Goal: Obtain resource: Download file/media

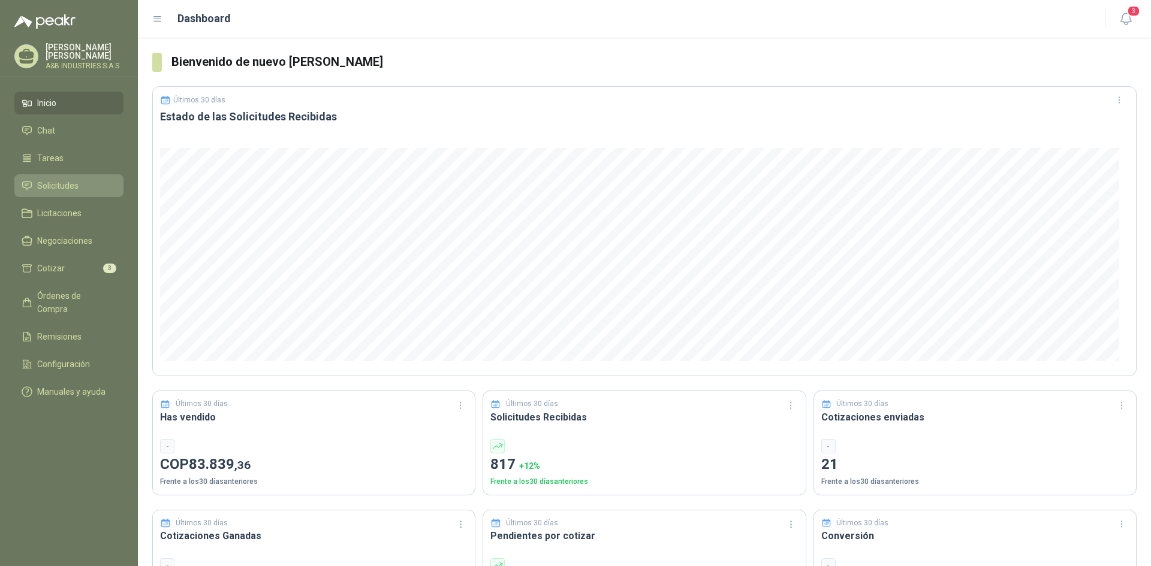
click at [70, 186] on span "Solicitudes" at bounding box center [57, 185] width 41 height 13
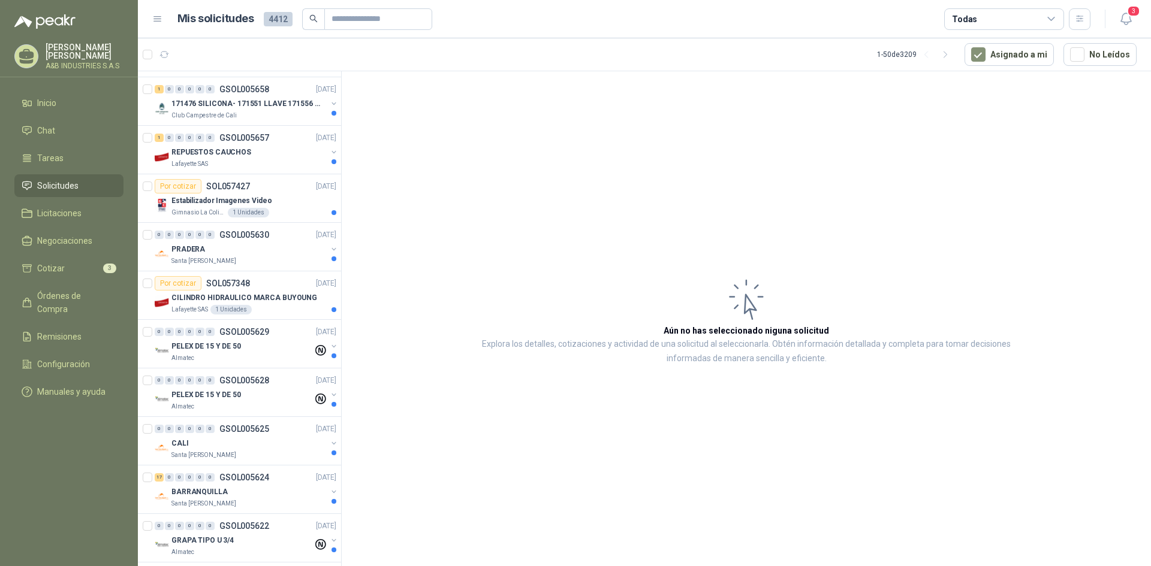
scroll to position [839, 0]
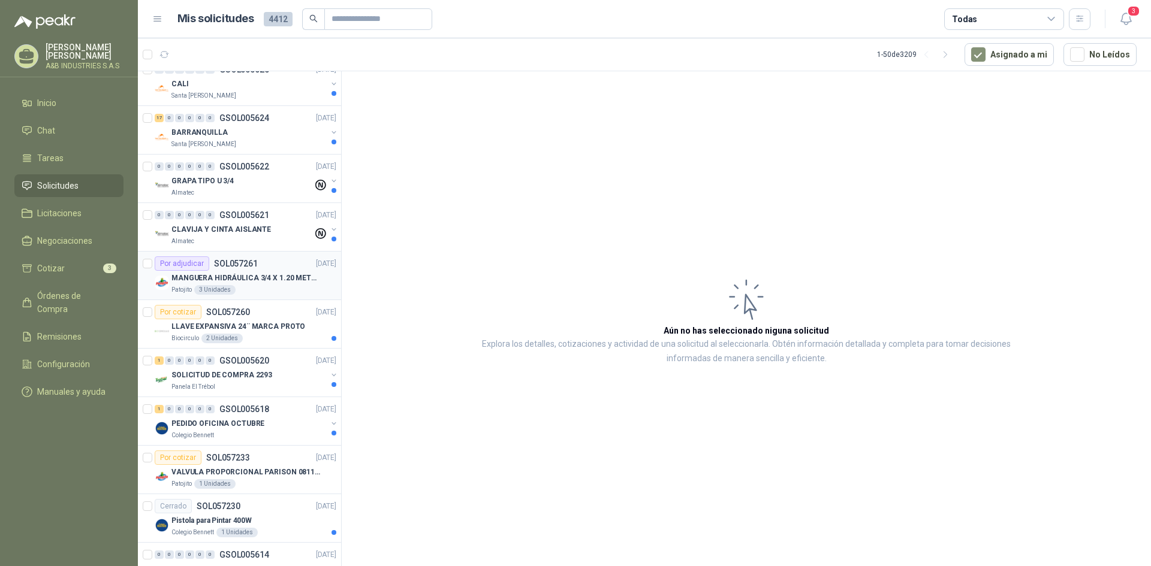
click at [248, 275] on p "MANGUERA HIDRÁULICA 3/4 X 1.20 METROS DE LONGITUD HR-HR-ACOPLADA" at bounding box center [245, 278] width 149 height 11
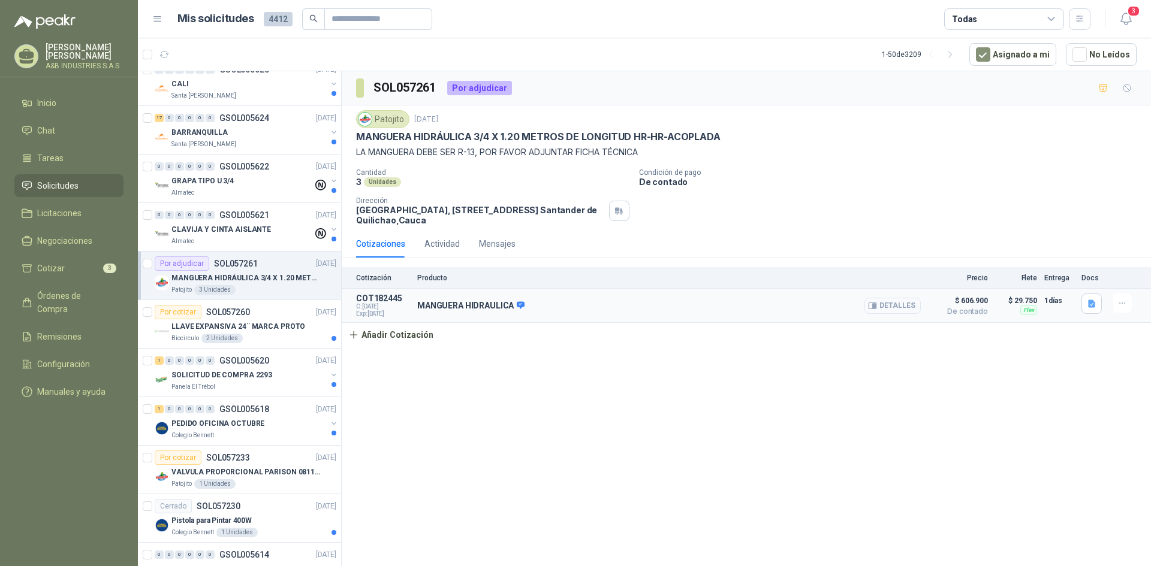
click at [893, 305] on button "Detalles" at bounding box center [892, 306] width 56 height 16
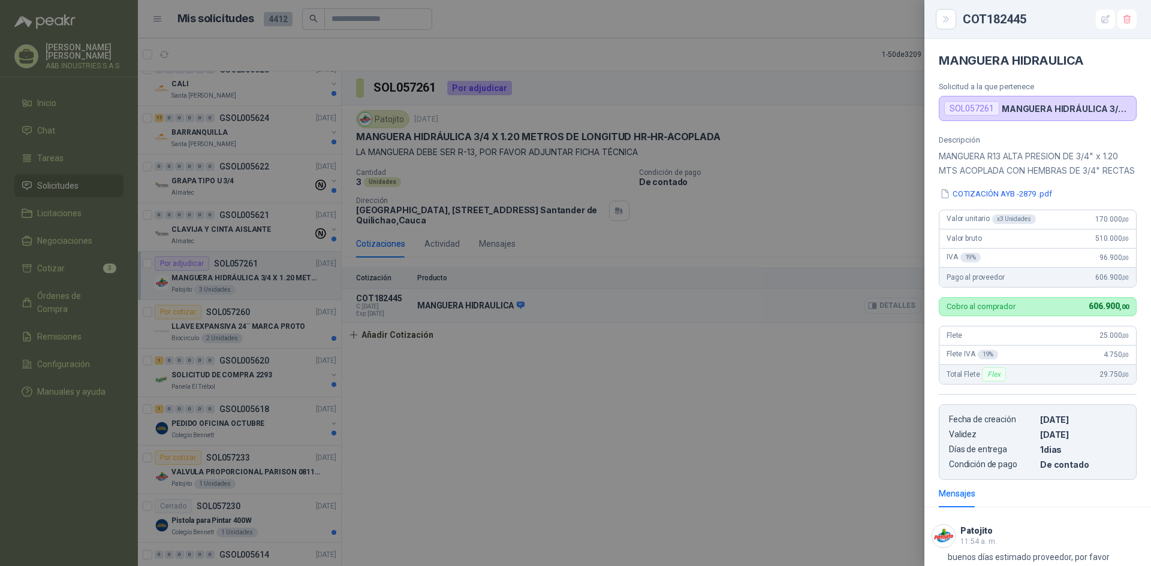
scroll to position [106, 0]
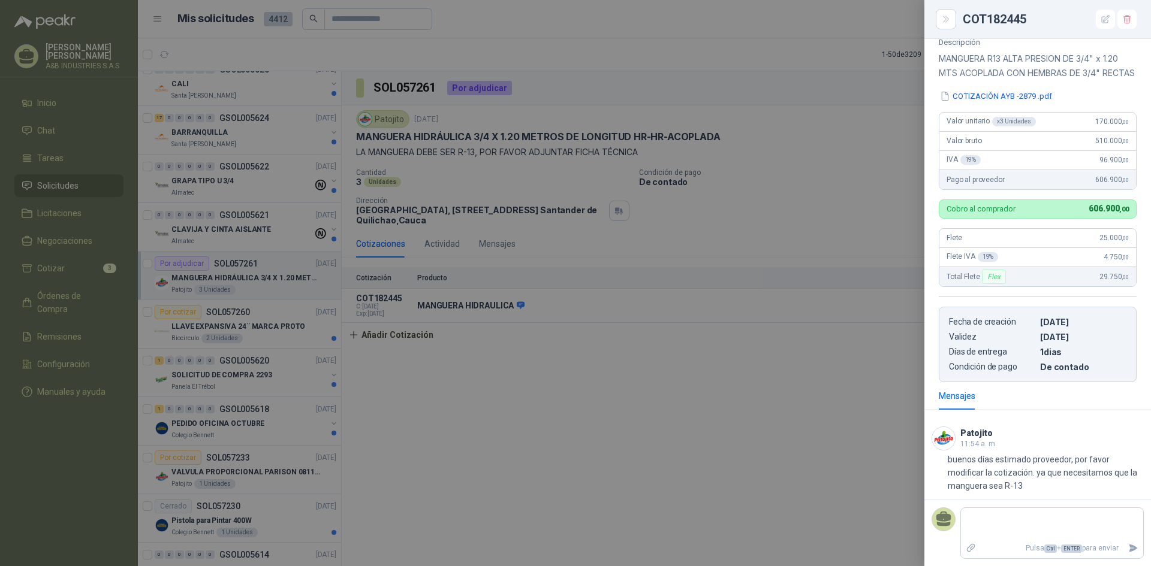
click at [769, 436] on div at bounding box center [575, 283] width 1151 height 566
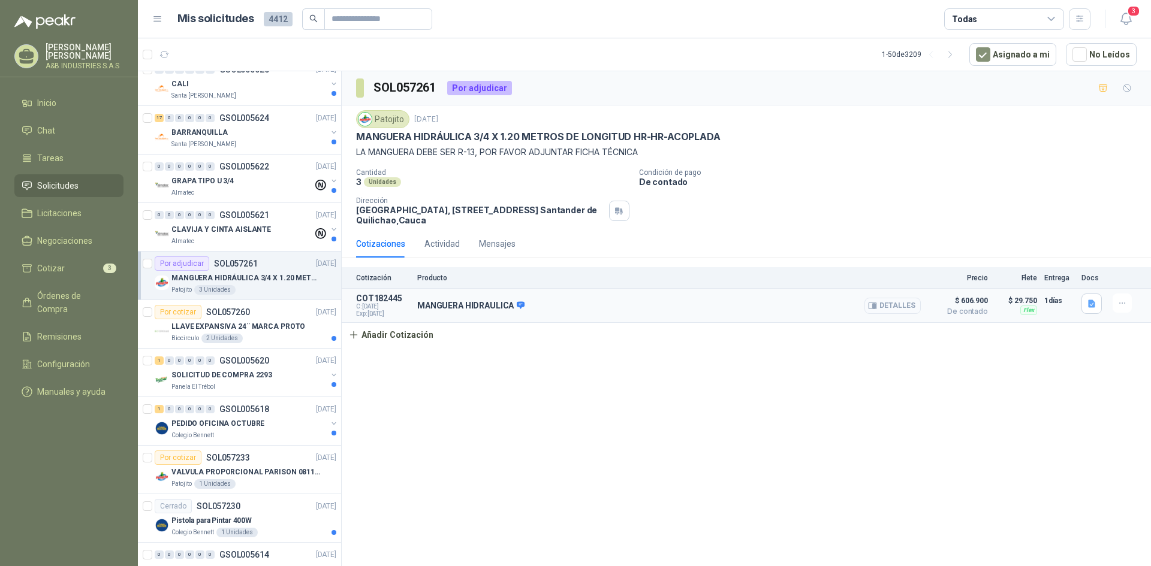
click at [903, 301] on button "Detalles" at bounding box center [892, 306] width 56 height 16
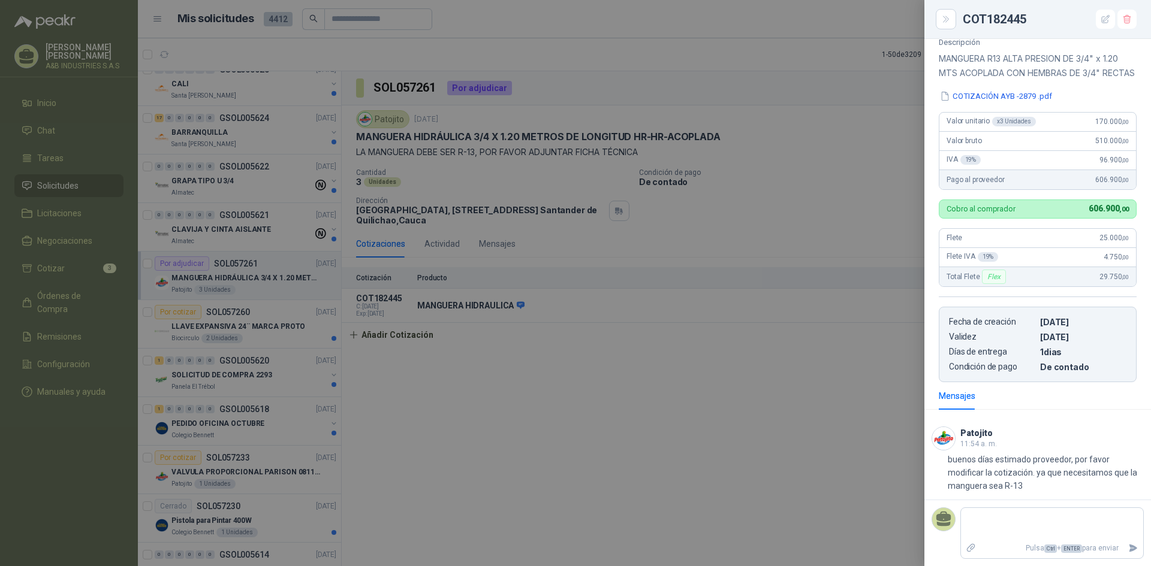
click at [775, 360] on div at bounding box center [575, 283] width 1151 height 566
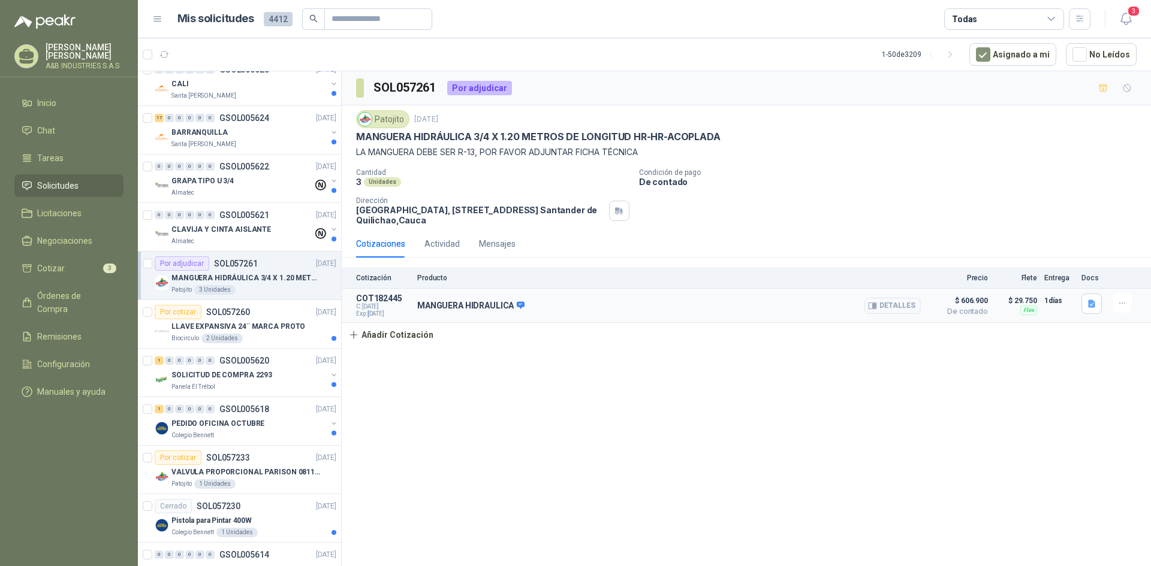
click at [370, 314] on span "Exp: [DATE]" at bounding box center [383, 314] width 54 height 7
click at [893, 424] on div "SOL057261 Por adjudicar Patojito [DATE] MANGUERA HIDRÁULICA 3/4 X 1.20 METROS D…" at bounding box center [746, 320] width 809 height 499
click at [1092, 302] on icon "button" at bounding box center [1091, 304] width 7 height 8
click at [1072, 274] on button "COTIZACIÓN AYB -2879 .pdf" at bounding box center [1036, 278] width 114 height 13
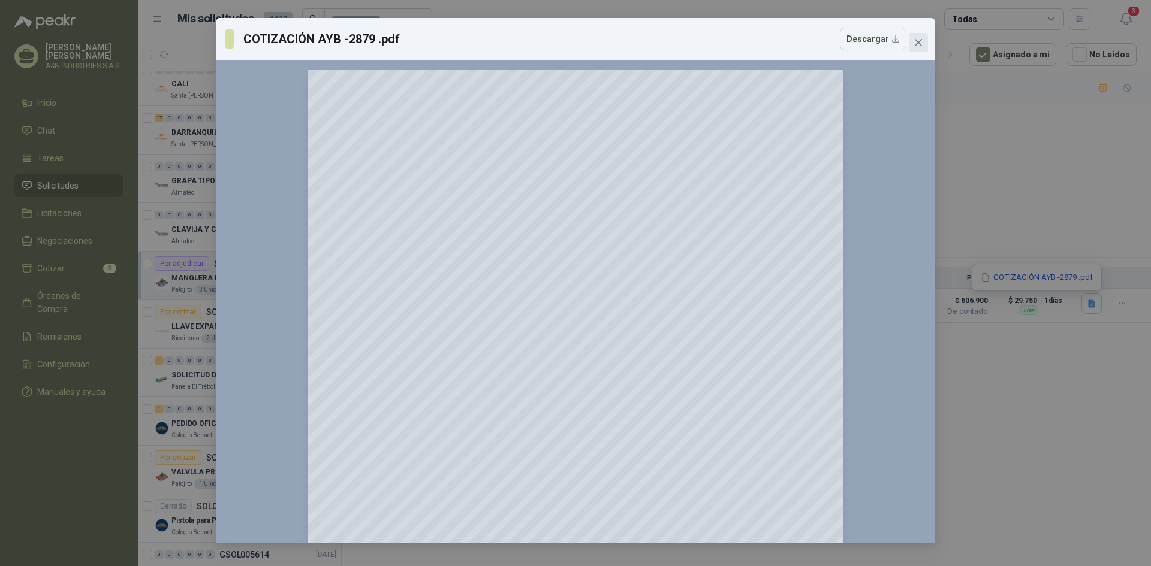
click at [916, 40] on icon "close" at bounding box center [918, 42] width 7 height 7
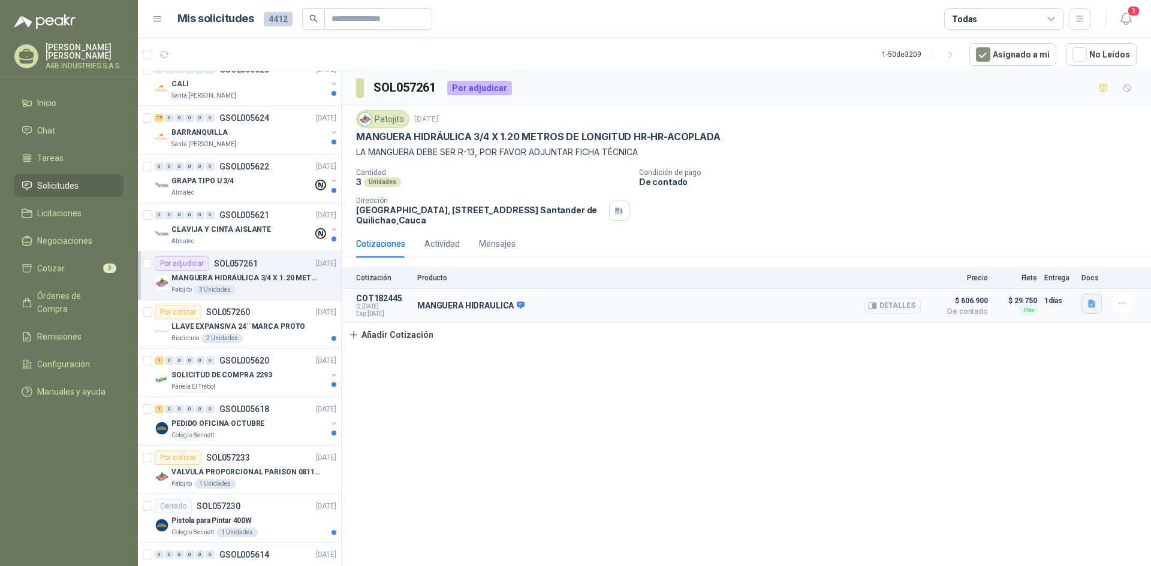
click at [1087, 305] on icon "button" at bounding box center [1092, 304] width 10 height 10
click at [1059, 278] on button "COTIZACIÓN AYB -2879 .pdf" at bounding box center [1036, 278] width 114 height 13
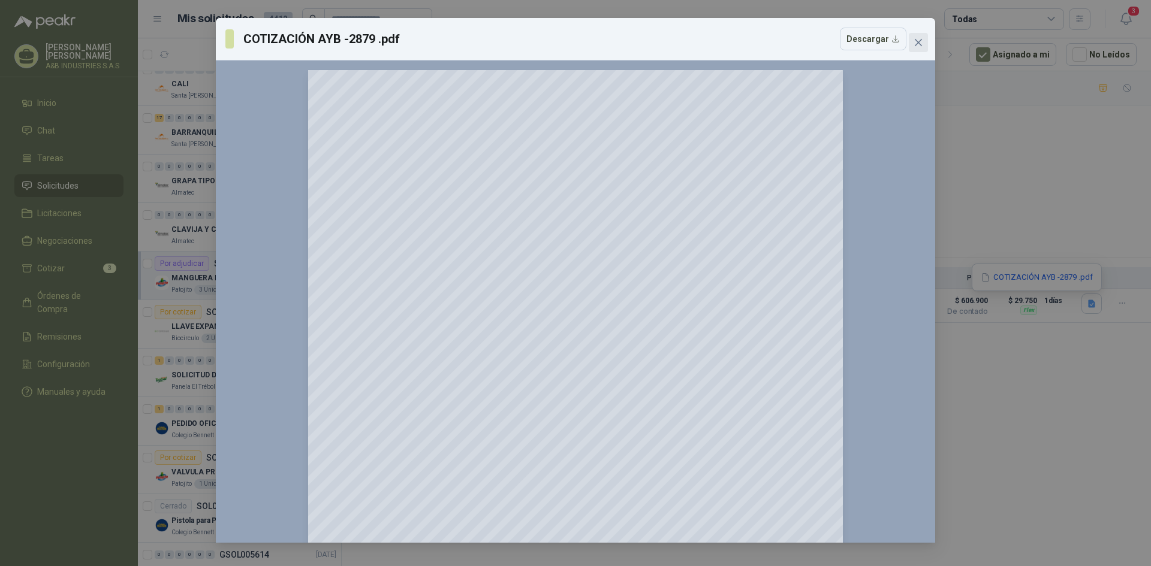
click at [914, 44] on icon "close" at bounding box center [919, 43] width 10 height 10
click at [914, 44] on div "COTIZACIÓN AYB -2879 .pdf Descargar 150 %" at bounding box center [575, 283] width 1151 height 566
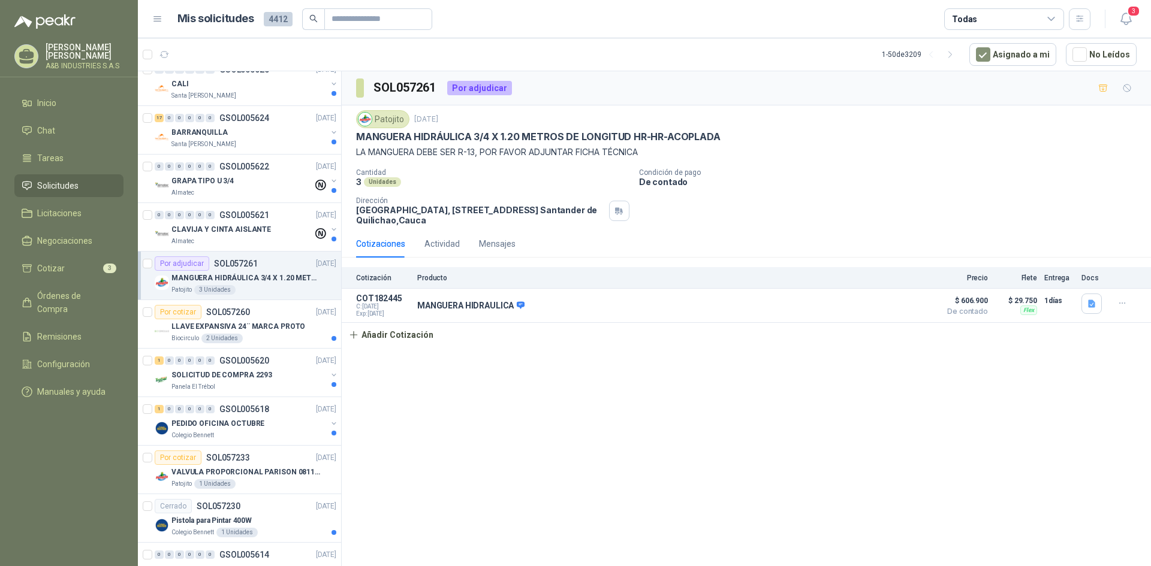
click at [538, 424] on div "SOL057261 Por adjudicar Patojito [DATE] MANGUERA HIDRÁULICA 3/4 X 1.20 METROS D…" at bounding box center [746, 320] width 809 height 499
click at [58, 128] on li "Chat" at bounding box center [69, 130] width 95 height 13
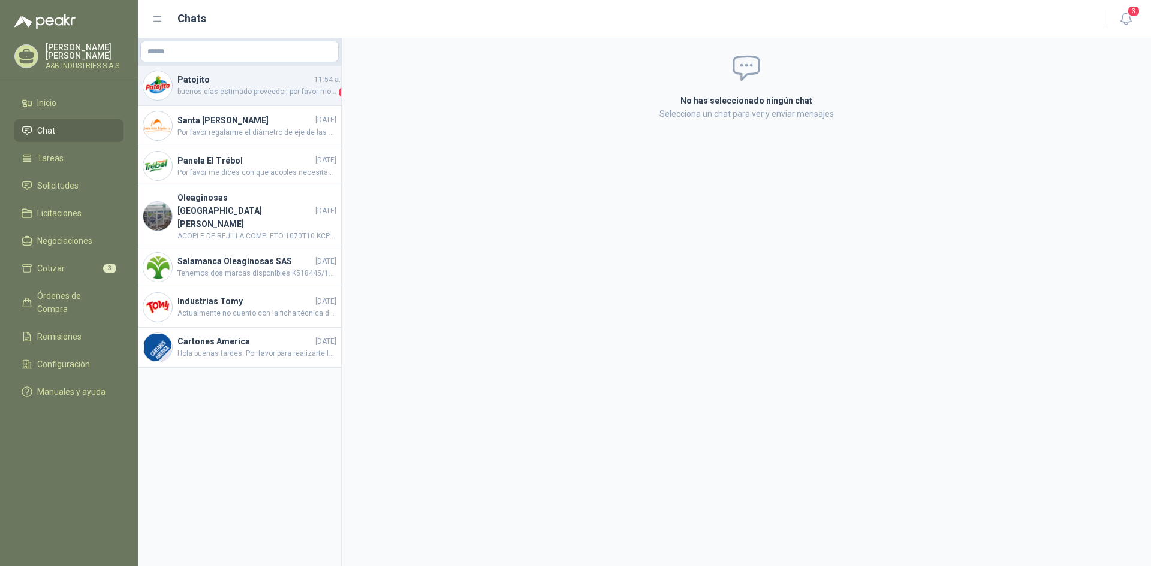
click at [247, 91] on span "buenos días estimado proveedor, por favor modificar la cotización. ya que neces…" at bounding box center [256, 92] width 159 height 12
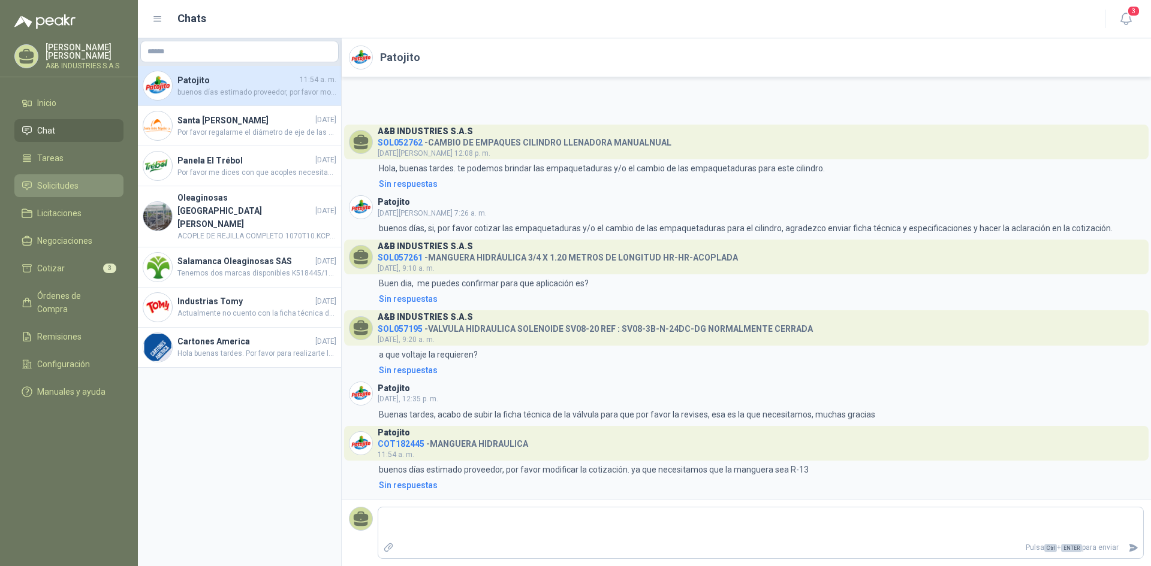
click at [66, 188] on span "Solicitudes" at bounding box center [57, 185] width 41 height 13
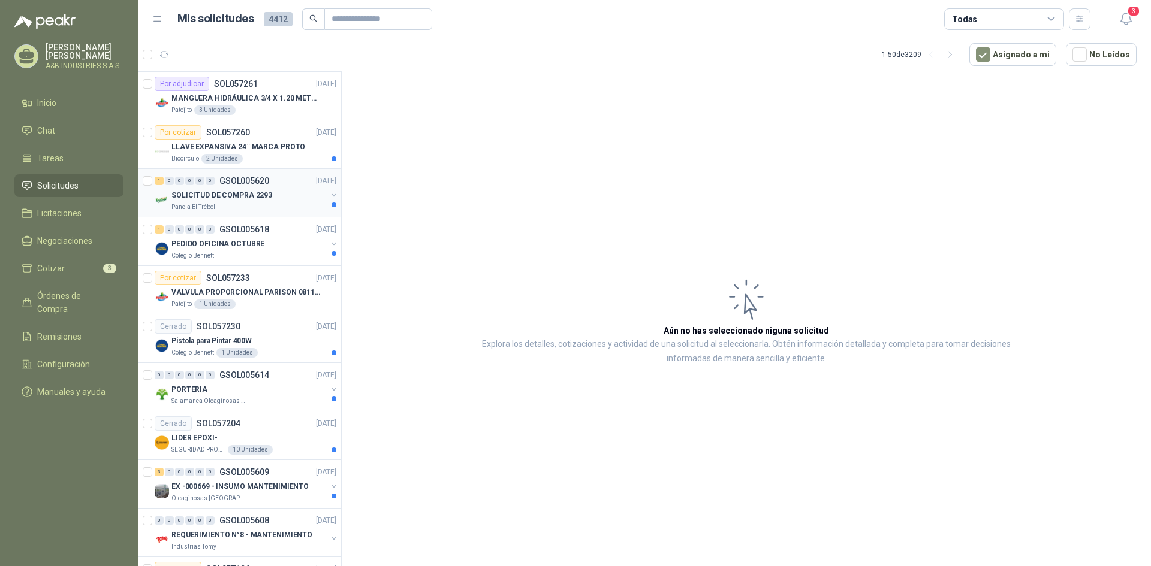
scroll to position [1259, 0]
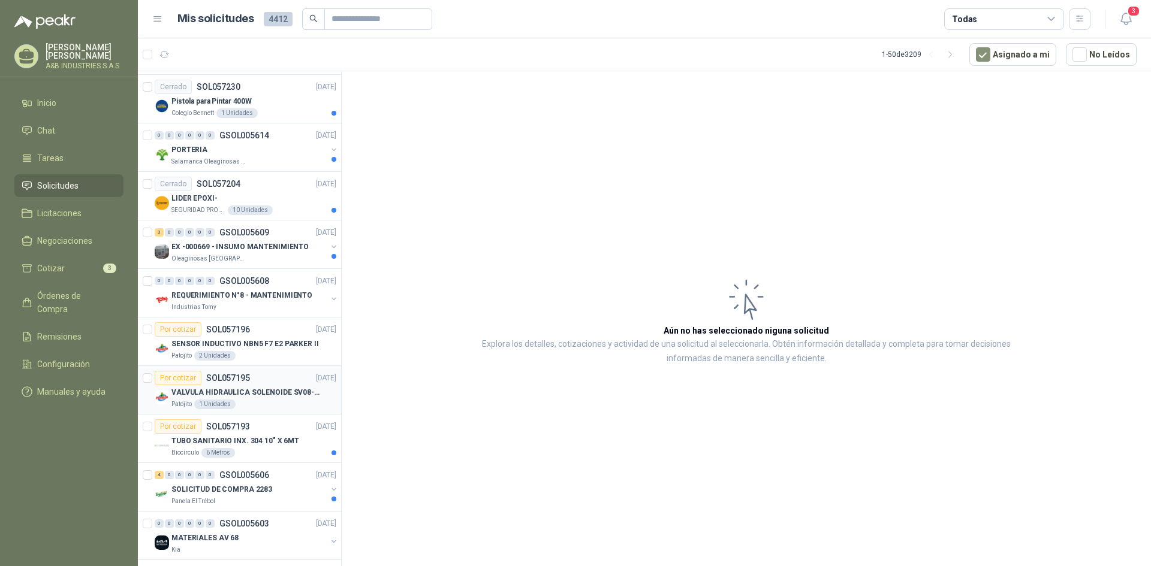
click at [295, 393] on p "VALVULA HIDRAULICA SOLENOIDE SV08-20 REF : SV08-3B-N-24DC-DG NORMALMENTE CERRADA" at bounding box center [245, 392] width 149 height 11
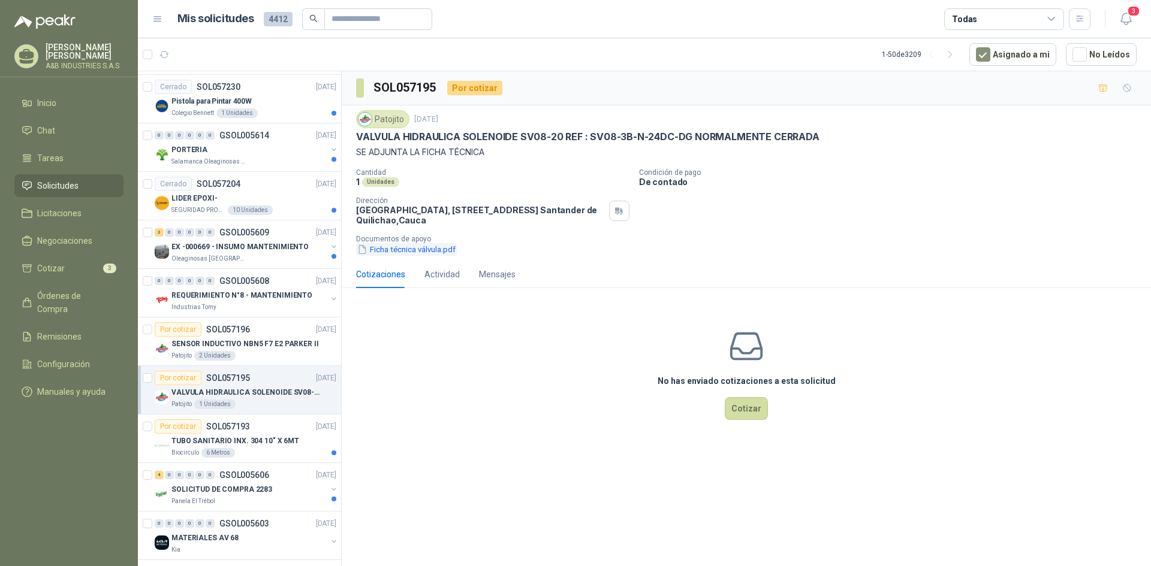
click at [427, 254] on button "Ficha técnica válvula.pdf" at bounding box center [406, 249] width 101 height 13
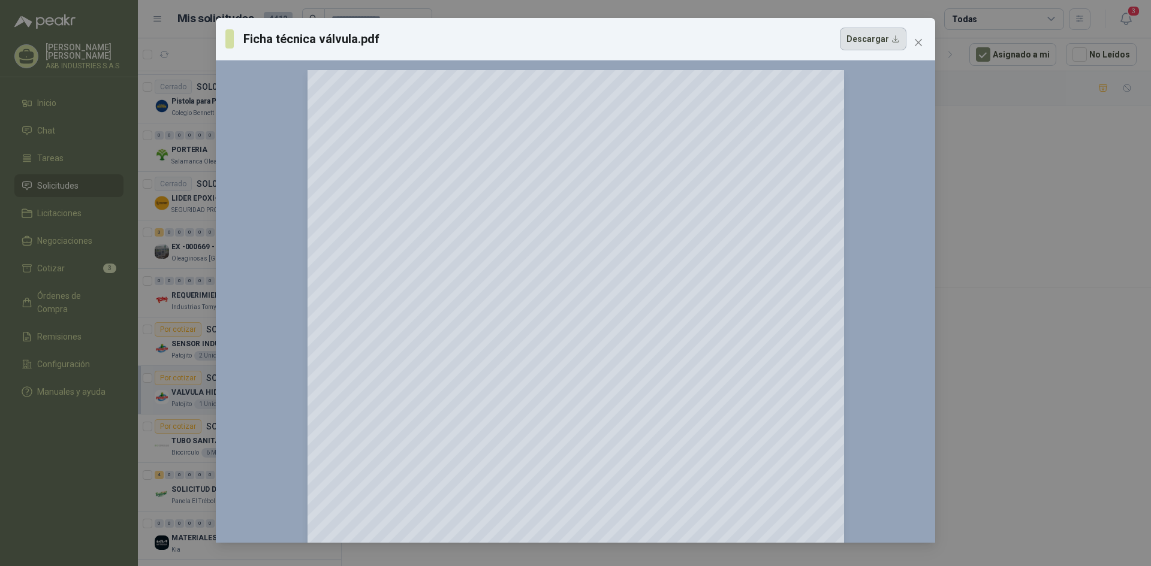
click at [891, 41] on button "Descargar" at bounding box center [873, 39] width 67 height 23
click at [924, 43] on span "Close" at bounding box center [918, 43] width 19 height 10
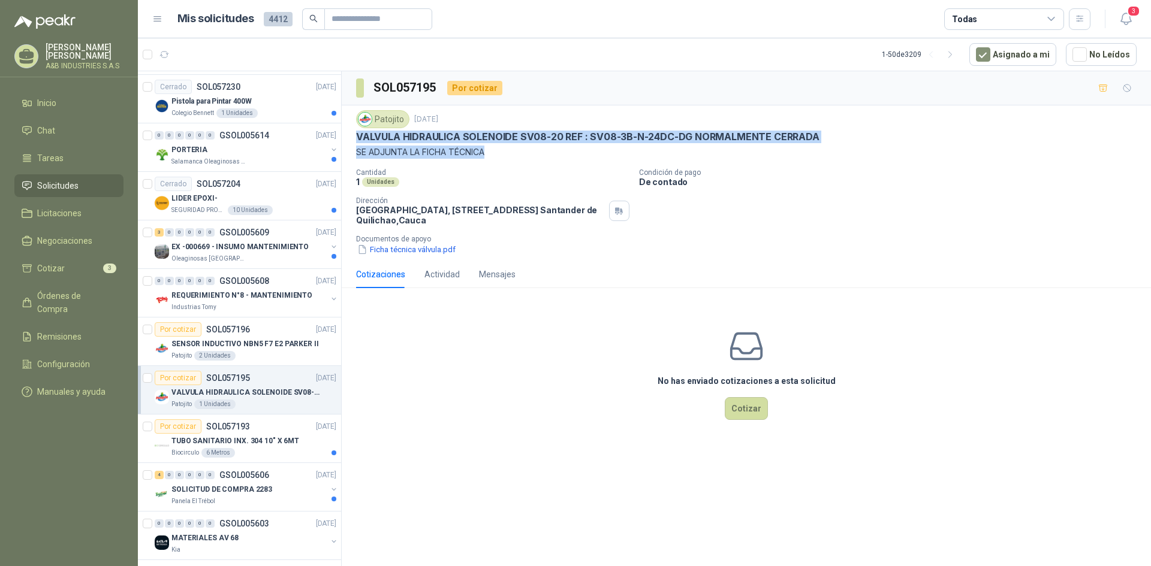
drag, startPoint x: 355, startPoint y: 136, endPoint x: 808, endPoint y: 146, distance: 452.7
click at [808, 146] on div "Patojito [DATE] VALVULA HIDRAULICA SOLENOIDE SV08-20 REF : SV08-3B-N-24DC-DG NO…" at bounding box center [746, 182] width 809 height 155
copy div "VALVULA HIDRAULICA SOLENOIDE SV08-20 REF : SV08-3B-N-24DC-DG NORMALMENTE CERRAD…"
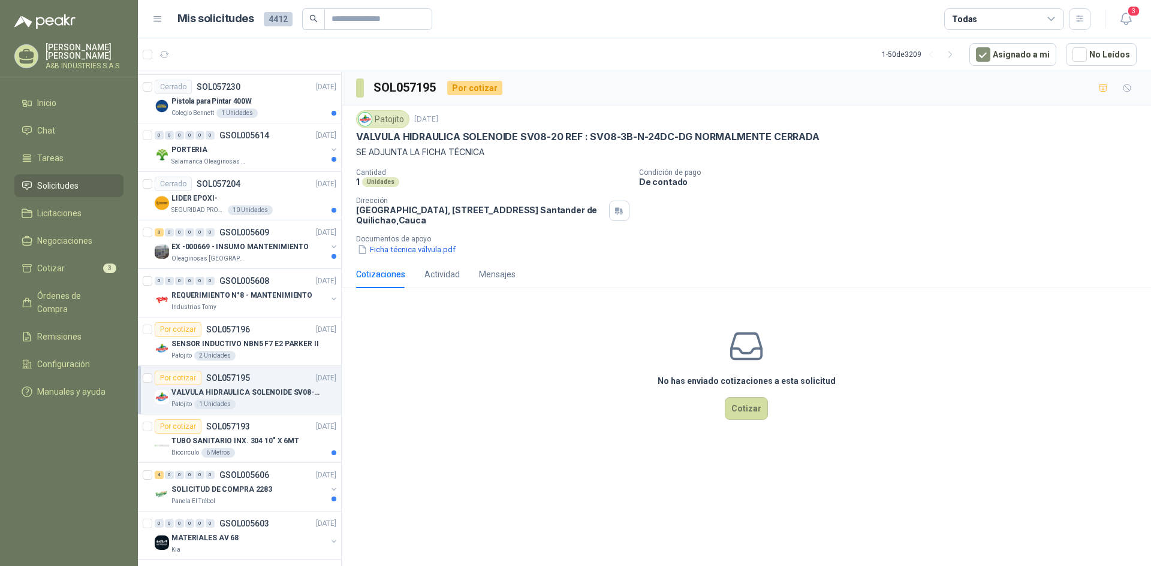
click at [504, 171] on p "Cantidad" at bounding box center [492, 172] width 273 height 8
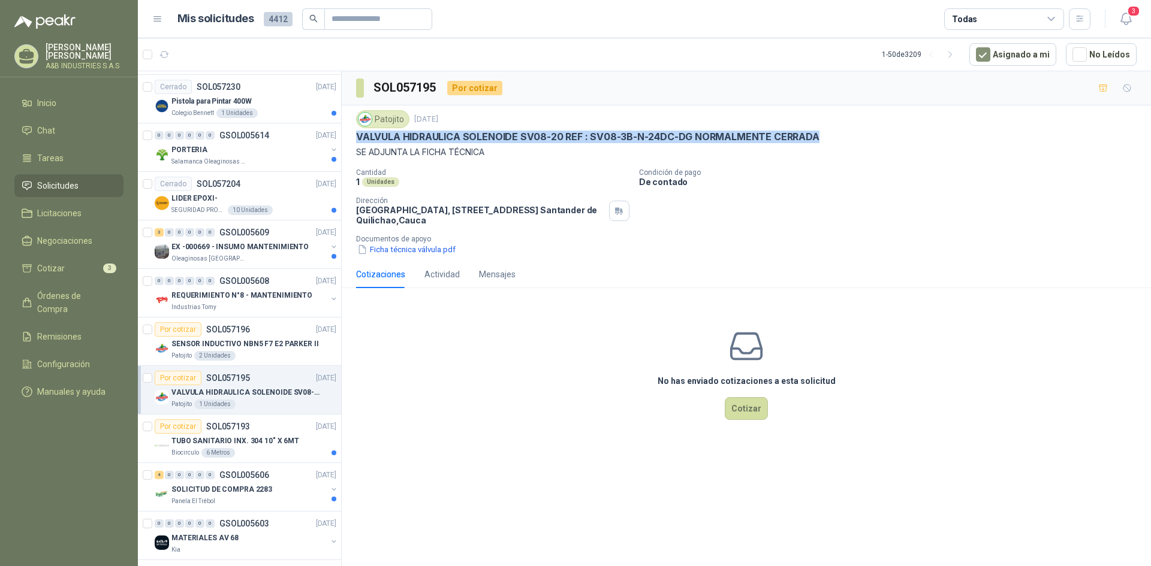
drag, startPoint x: 356, startPoint y: 136, endPoint x: 815, endPoint y: 136, distance: 458.6
click at [815, 136] on p "VALVULA HIDRAULICA SOLENOIDE SV08-20 REF : SV08-3B-N-24DC-DG NORMALMENTE CERRADA" at bounding box center [587, 137] width 463 height 13
copy p "VALVULA HIDRAULICA SOLENOIDE SV08-20 REF : SV08-3B-N-24DC-DG NORMALMENTE CERRADA"
